Goal: Submit feedback/report problem

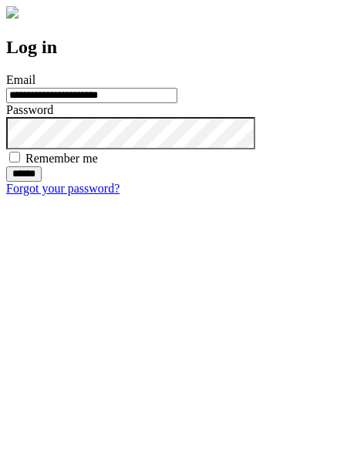
type input "**********"
click at [42, 182] on input "******" at bounding box center [23, 173] width 35 height 15
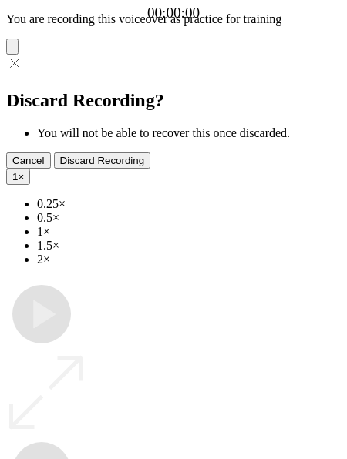
type input "**********"
